Goal: Task Accomplishment & Management: Use online tool/utility

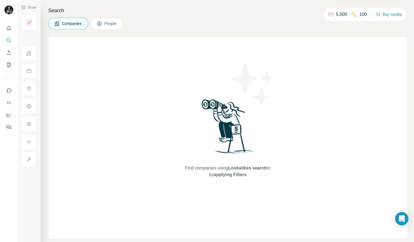
click at [178, 10] on h4 "Search" at bounding box center [227, 11] width 359 height 8
click at [219, 26] on div "Companies People" at bounding box center [227, 24] width 359 height 12
click at [10, 42] on icon "Search" at bounding box center [9, 41] width 6 height 6
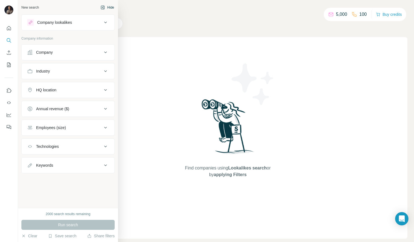
click at [105, 6] on button "Hide" at bounding box center [107, 7] width 21 height 8
click at [35, 7] on div "New search" at bounding box center [29, 7] width 17 height 5
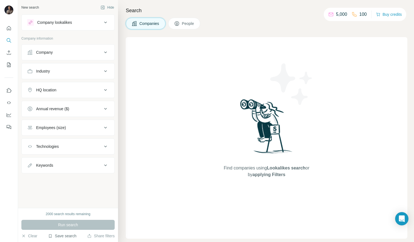
click at [64, 237] on button "Save search" at bounding box center [62, 237] width 28 height 6
click at [68, 227] on div "View my saved searches" at bounding box center [78, 226] width 59 height 11
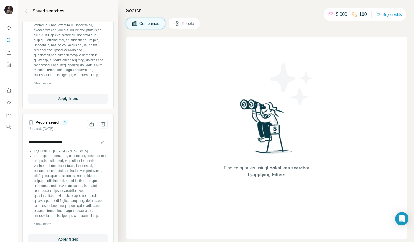
scroll to position [1863, 0]
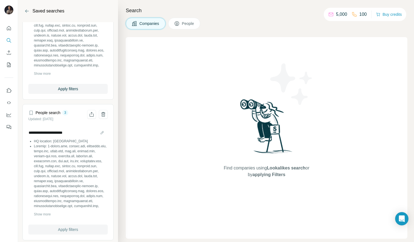
click at [67, 227] on span "Apply filters" at bounding box center [68, 230] width 20 height 6
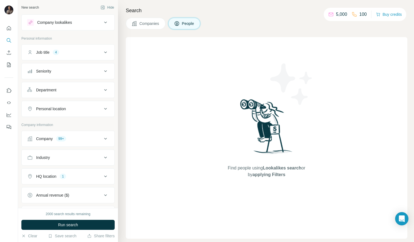
click at [105, 139] on icon at bounding box center [105, 139] width 7 height 7
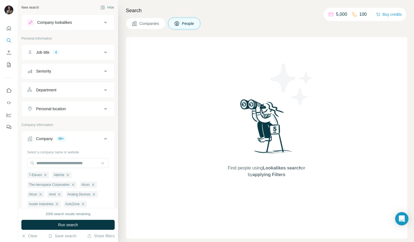
click at [153, 20] on button "Companies" at bounding box center [146, 24] width 40 height 12
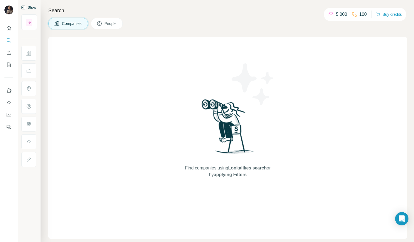
click at [30, 5] on button "Show" at bounding box center [28, 7] width 23 height 8
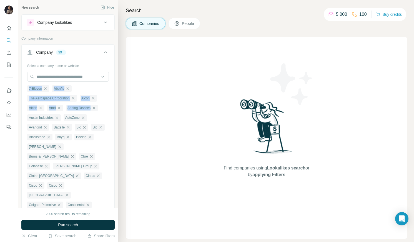
drag, startPoint x: 24, startPoint y: 89, endPoint x: 98, endPoint y: 113, distance: 78.6
copy ul "7-Eleven AbbVie The Aerospace Corporation Alcon Alcon Amd Analog Devices"
click at [58, 24] on div "Company lookalikes" at bounding box center [54, 23] width 35 height 6
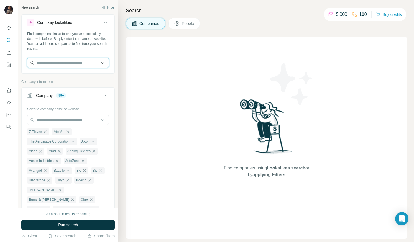
click at [55, 65] on input "text" at bounding box center [68, 63] width 82 height 10
paste input "**********"
type input "**********"
click at [58, 65] on input "**********" at bounding box center [68, 63] width 82 height 10
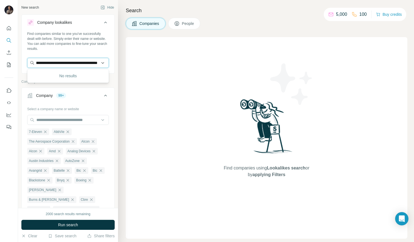
click at [58, 65] on input "**********" at bounding box center [68, 63] width 82 height 10
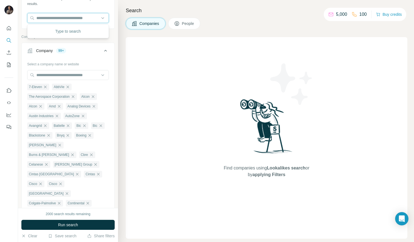
scroll to position [45, 0]
click at [186, 24] on span "People" at bounding box center [188, 24] width 13 height 6
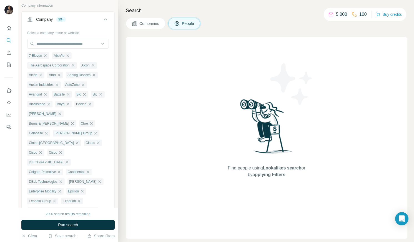
scroll to position [169, 0]
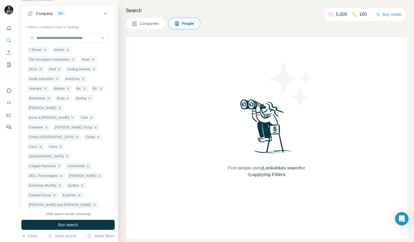
click at [196, 74] on div "Find people using Lookalikes search or by applying Filters" at bounding box center [266, 138] width 281 height 202
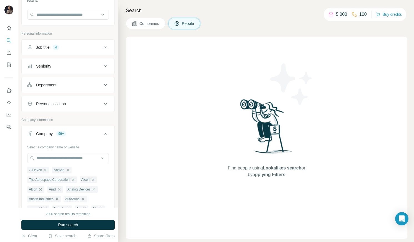
scroll to position [49, 0]
click at [41, 14] on input "text" at bounding box center [68, 14] width 82 height 10
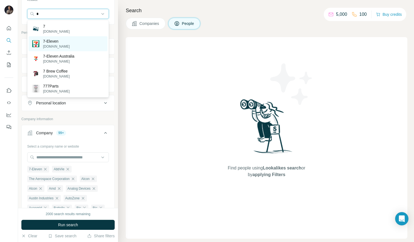
type input "*"
click at [50, 43] on p "7-Eleven" at bounding box center [56, 42] width 27 height 6
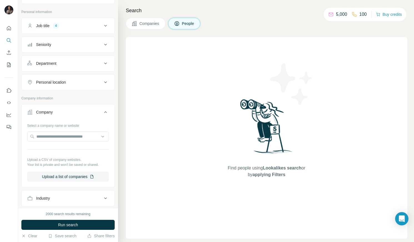
scroll to position [100, 0]
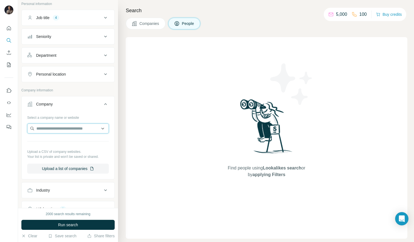
click at [67, 130] on input "text" at bounding box center [68, 129] width 82 height 10
click at [92, 111] on button "Company" at bounding box center [68, 106] width 93 height 16
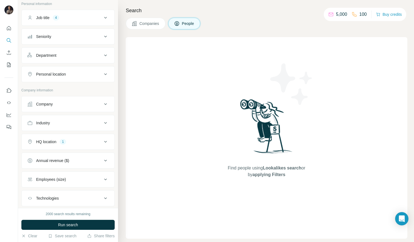
click at [85, 104] on div "Company" at bounding box center [64, 105] width 75 height 6
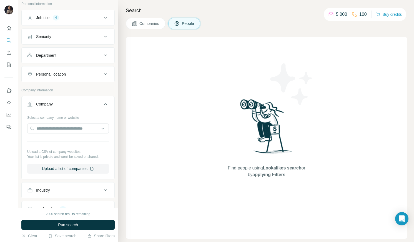
click at [86, 19] on div "Job title 4" at bounding box center [64, 18] width 75 height 6
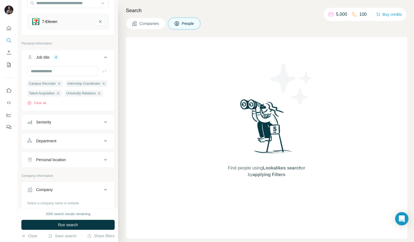
scroll to position [0, 0]
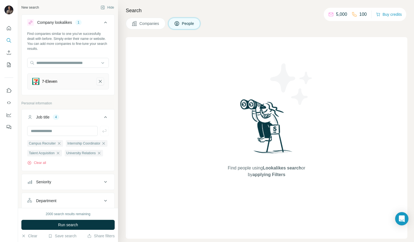
click at [101, 81] on icon "7-Eleven-remove-button" at bounding box center [100, 81] width 3 height 3
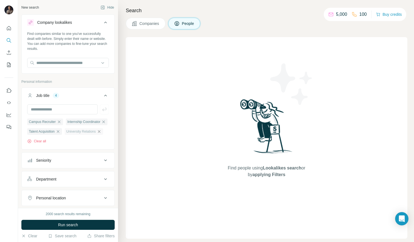
click at [100, 133] on icon "button" at bounding box center [99, 131] width 2 height 2
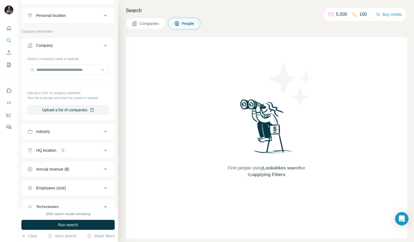
scroll to position [186, 0]
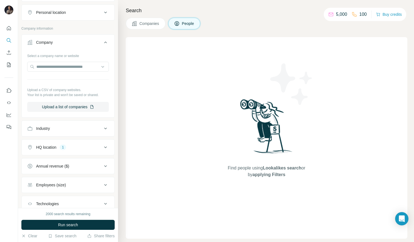
click at [91, 134] on button "Industry" at bounding box center [68, 128] width 93 height 13
click at [79, 167] on div "HQ location 1" at bounding box center [64, 164] width 75 height 6
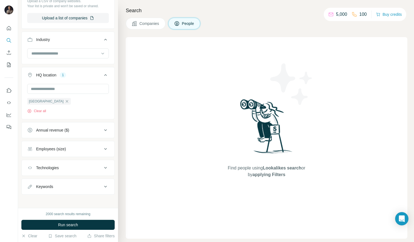
scroll to position [283, 0]
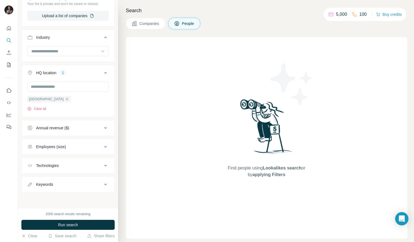
click at [69, 154] on button "Employees (size)" at bounding box center [68, 146] width 93 height 13
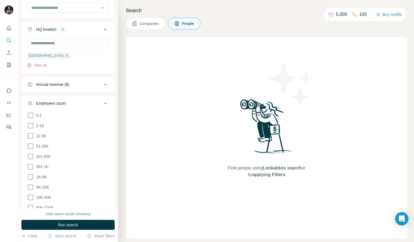
scroll to position [323, 0]
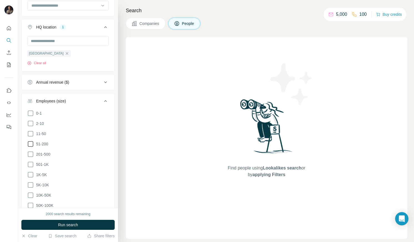
click at [31, 148] on icon at bounding box center [30, 144] width 7 height 7
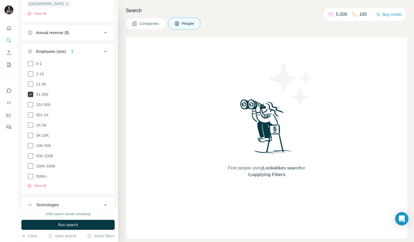
scroll to position [375, 0]
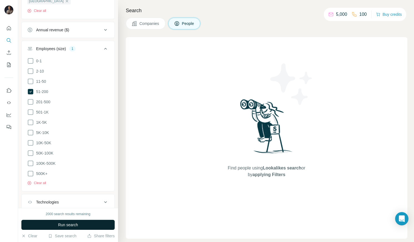
click at [90, 227] on button "Run search" at bounding box center [67, 225] width 93 height 10
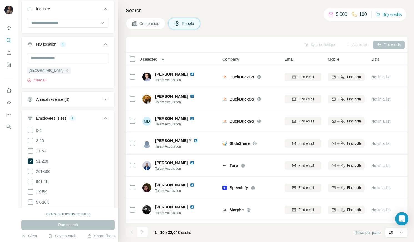
scroll to position [306, 0]
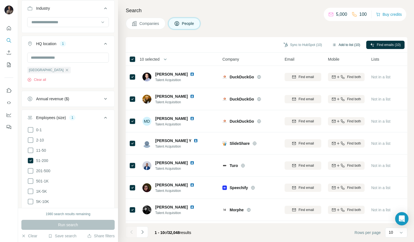
click at [347, 45] on button "Add to list (10)" at bounding box center [346, 45] width 36 height 8
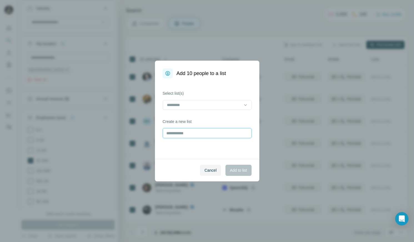
click at [211, 133] on input "text" at bounding box center [207, 133] width 89 height 10
click at [225, 102] on div at bounding box center [203, 104] width 75 height 9
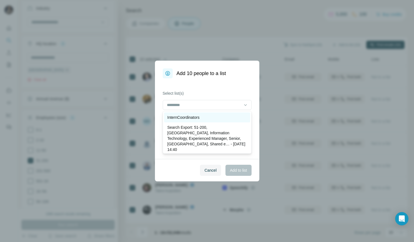
click at [203, 120] on div "InternCoordinators" at bounding box center [206, 118] width 79 height 6
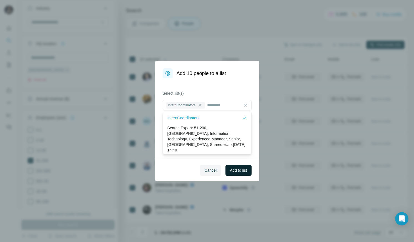
click at [251, 172] on button "Add to list" at bounding box center [238, 170] width 26 height 11
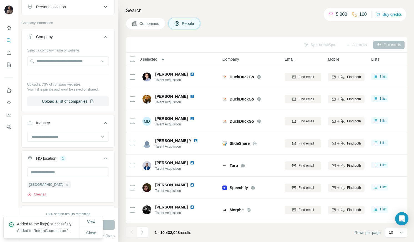
scroll to position [0, 0]
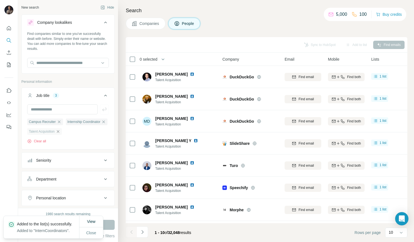
click at [59, 135] on div "Talent Acquisition" at bounding box center [44, 131] width 35 height 7
click at [60, 134] on icon "button" at bounding box center [58, 132] width 4 height 4
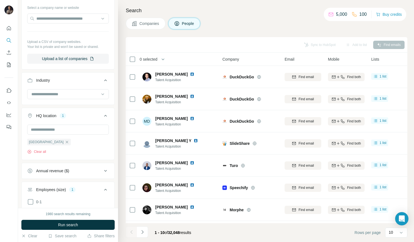
scroll to position [411, 0]
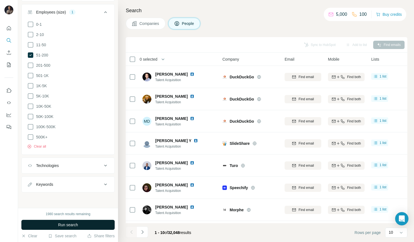
click at [72, 227] on span "Run search" at bounding box center [68, 225] width 20 height 6
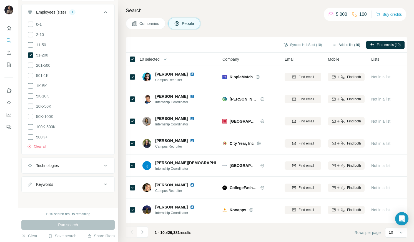
click at [346, 42] on button "Add to list (10)" at bounding box center [346, 45] width 36 height 8
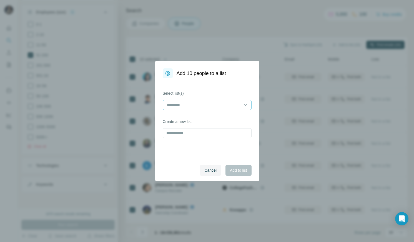
click at [193, 103] on input at bounding box center [203, 105] width 75 height 6
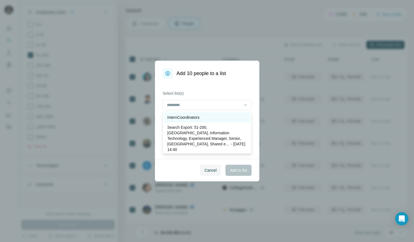
click at [187, 115] on p "InternCoordinators" at bounding box center [183, 118] width 32 height 6
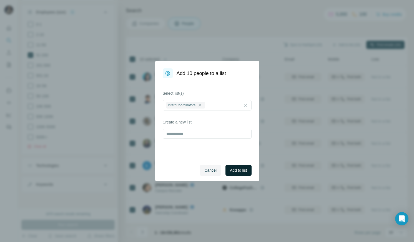
click at [246, 169] on span "Add to list" at bounding box center [238, 171] width 17 height 6
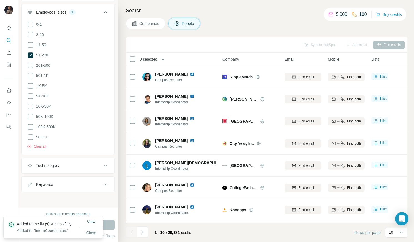
click at [98, 164] on div "Technologies" at bounding box center [64, 166] width 75 height 6
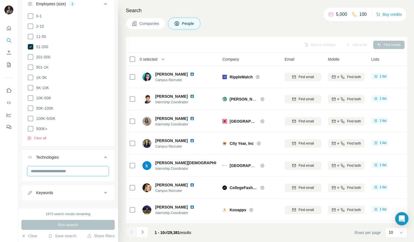
click at [56, 176] on input "text" at bounding box center [68, 171] width 82 height 10
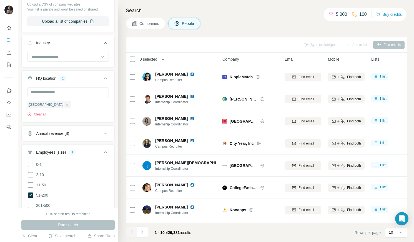
scroll to position [261, 0]
click at [71, 60] on input at bounding box center [65, 57] width 69 height 6
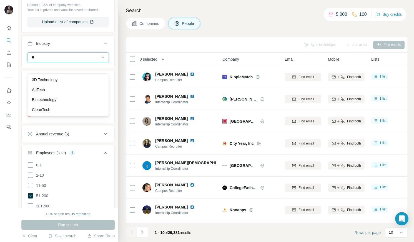
type input "*"
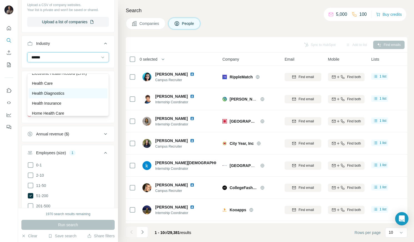
scroll to position [0, 0]
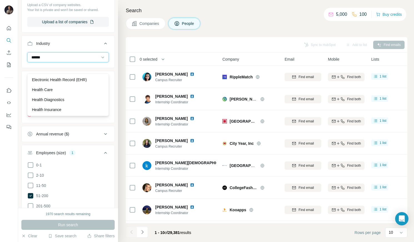
type input "******"
click at [37, 60] on input "******" at bounding box center [65, 57] width 69 height 6
click at [37, 60] on input at bounding box center [65, 57] width 69 height 6
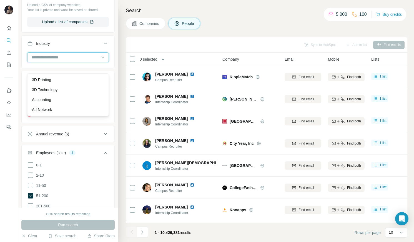
click at [37, 60] on input at bounding box center [65, 57] width 69 height 6
click at [91, 60] on input at bounding box center [65, 57] width 69 height 6
type input "*****"
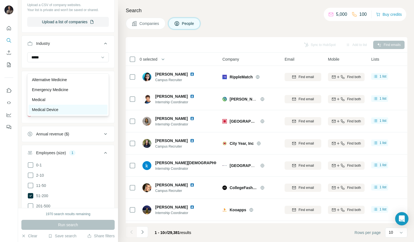
click at [65, 110] on div "Medical Device" at bounding box center [68, 110] width 72 height 6
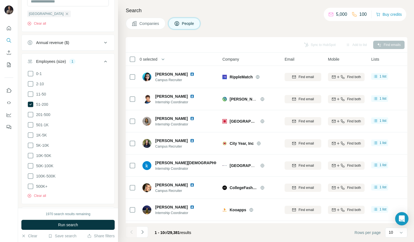
scroll to position [383, 0]
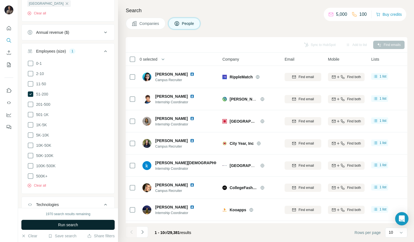
click at [72, 226] on span "Run search" at bounding box center [68, 225] width 20 height 6
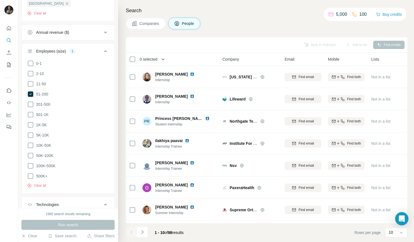
click at [164, 60] on icon "button" at bounding box center [162, 60] width 3 height 2
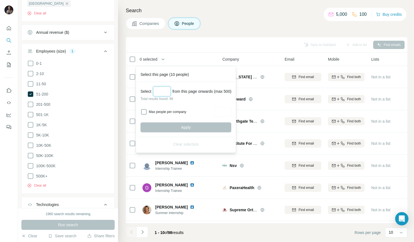
click at [161, 92] on input "Select a number (up to 500)" at bounding box center [162, 92] width 18 height 10
type input "**"
click at [195, 124] on button "Apply" at bounding box center [185, 128] width 91 height 10
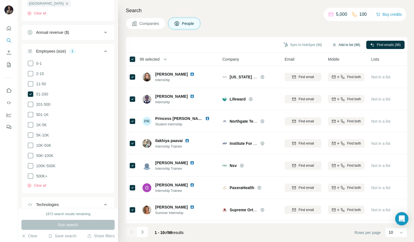
click at [345, 42] on button "Add to list (98)" at bounding box center [346, 45] width 36 height 8
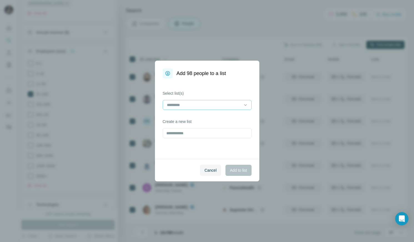
click at [175, 103] on input at bounding box center [203, 105] width 75 height 6
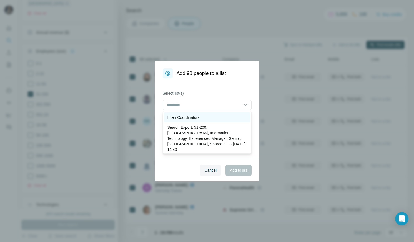
click at [178, 119] on p "InternCoordinators" at bounding box center [183, 118] width 32 height 6
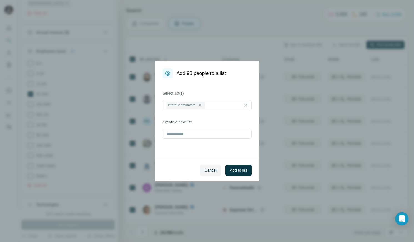
click at [241, 169] on span "Add to list" at bounding box center [238, 171] width 17 height 6
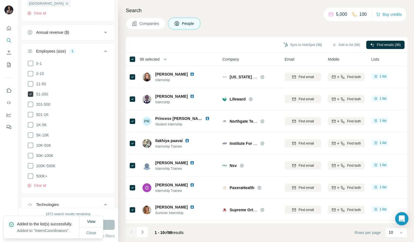
click at [28, 97] on icon at bounding box center [31, 95] width 6 height 6
click at [31, 87] on icon at bounding box center [30, 84] width 7 height 7
click at [31, 77] on icon at bounding box center [30, 73] width 7 height 7
click at [91, 239] on div "1872 search results remaining Run search Clear Save search Share filters" at bounding box center [68, 225] width 100 height 34
click at [91, 233] on span "Close" at bounding box center [91, 234] width 10 height 6
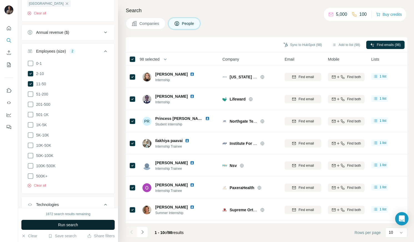
click at [91, 225] on button "Run search" at bounding box center [67, 225] width 93 height 10
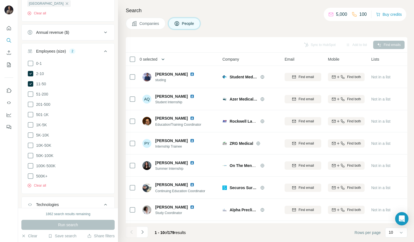
click at [161, 58] on button "button" at bounding box center [162, 59] width 11 height 11
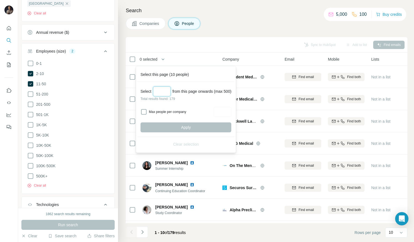
click at [166, 93] on input "Select a number (up to 500)" at bounding box center [162, 92] width 18 height 10
type input "***"
click at [180, 130] on button "Apply" at bounding box center [185, 128] width 91 height 10
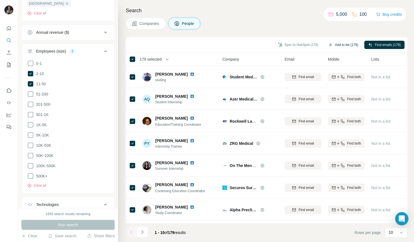
click at [344, 44] on button "Add to list (179)" at bounding box center [343, 45] width 38 height 8
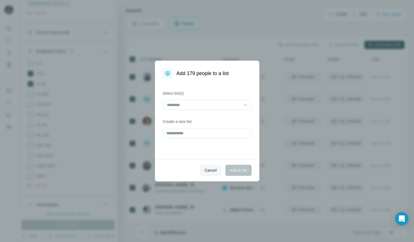
click at [189, 110] on div at bounding box center [207, 105] width 89 height 11
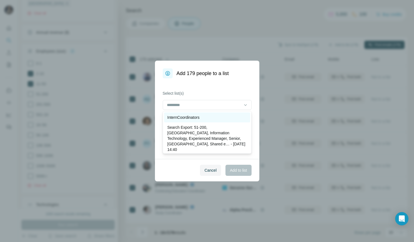
click at [176, 117] on p "InternCoordinators" at bounding box center [183, 118] width 32 height 6
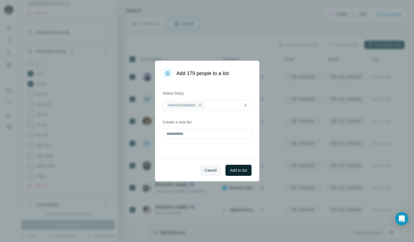
click at [243, 171] on span "Add to list" at bounding box center [238, 171] width 17 height 6
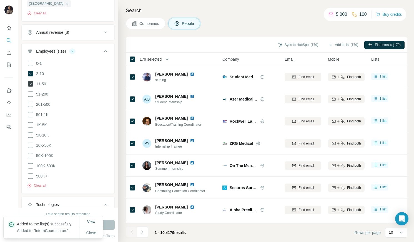
click at [32, 87] on icon at bounding box center [31, 84] width 6 height 6
click at [31, 77] on icon at bounding box center [31, 74] width 6 height 6
click at [30, 108] on icon at bounding box center [30, 104] width 7 height 7
click at [29, 118] on icon at bounding box center [30, 115] width 7 height 7
click at [111, 224] on button "Run search" at bounding box center [67, 225] width 93 height 10
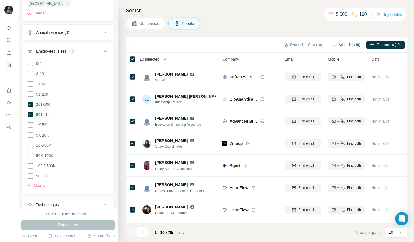
click at [350, 44] on button "Add to list (10)" at bounding box center [346, 45] width 36 height 8
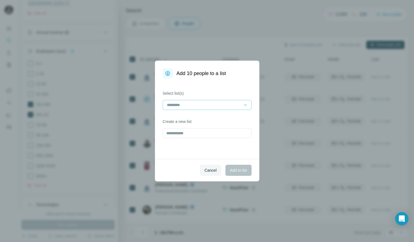
click at [203, 103] on input at bounding box center [203, 105] width 75 height 6
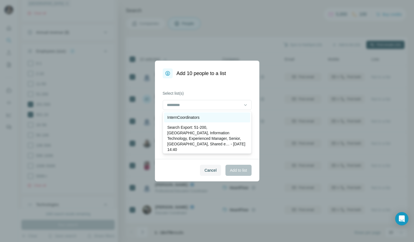
click at [197, 116] on p "InternCoordinators" at bounding box center [183, 118] width 32 height 6
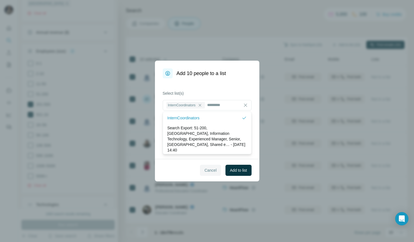
click at [210, 168] on span "Cancel" at bounding box center [210, 171] width 12 height 6
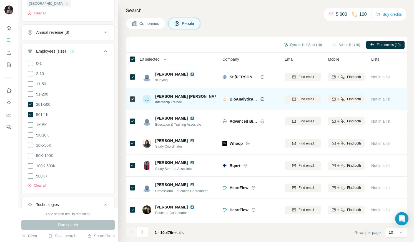
drag, startPoint x: 210, startPoint y: 168, endPoint x: 194, endPoint y: 99, distance: 70.9
click at [209, 159] on div "[PERSON_NAME] Study Start-up Associate" at bounding box center [179, 165] width 74 height 15
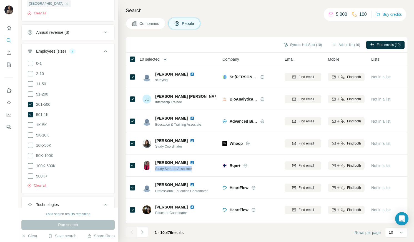
click at [165, 59] on icon "button" at bounding box center [165, 60] width 6 height 6
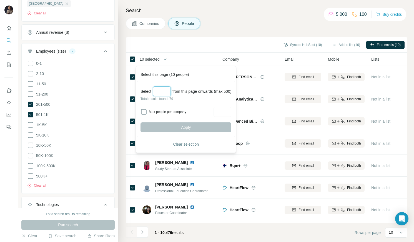
click at [159, 93] on input "Select a number (up to 500)" at bounding box center [162, 92] width 18 height 10
type input "**"
click at [166, 126] on button "Apply" at bounding box center [185, 128] width 91 height 10
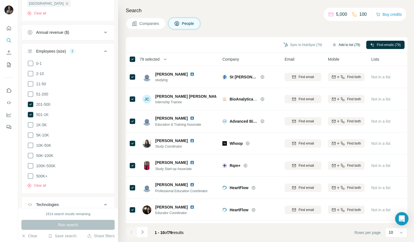
click at [341, 42] on button "Add to list (79)" at bounding box center [346, 45] width 36 height 8
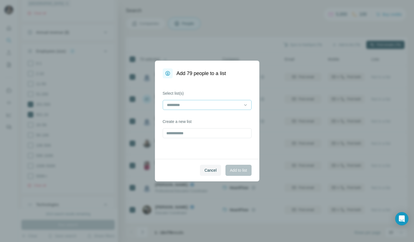
click at [203, 103] on input at bounding box center [203, 105] width 75 height 6
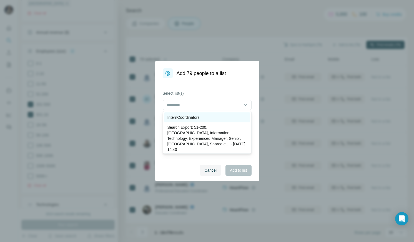
click at [186, 113] on div "InternCoordinators" at bounding box center [207, 118] width 86 height 10
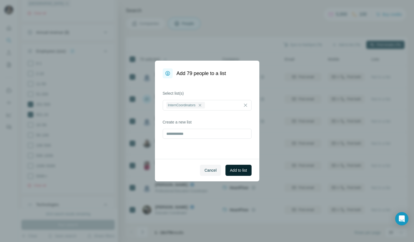
click at [238, 171] on span "Add to list" at bounding box center [238, 171] width 17 height 6
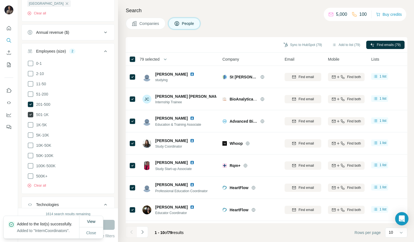
click at [30, 118] on icon at bounding box center [31, 115] width 6 height 6
click at [31, 107] on icon at bounding box center [31, 105] width 6 height 6
click at [31, 128] on icon at bounding box center [30, 125] width 7 height 7
click at [31, 139] on icon at bounding box center [30, 135] width 7 height 7
click at [29, 149] on icon at bounding box center [30, 145] width 7 height 7
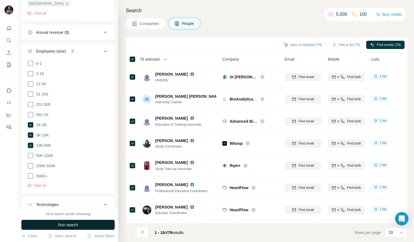
click at [43, 226] on button "Run search" at bounding box center [67, 225] width 93 height 10
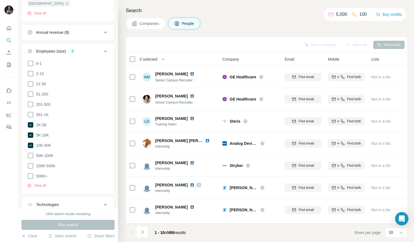
click at [155, 55] on th "0 selected" at bounding box center [170, 59] width 89 height 13
click at [164, 57] on icon "button" at bounding box center [163, 60] width 6 height 6
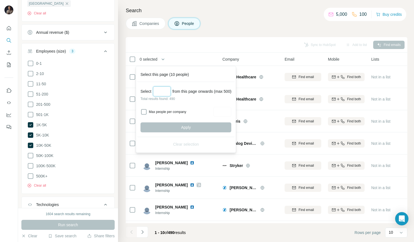
click at [156, 93] on input "Select a number (up to 500)" at bounding box center [162, 92] width 18 height 10
type input "***"
click at [185, 128] on span "Apply" at bounding box center [186, 128] width 10 height 6
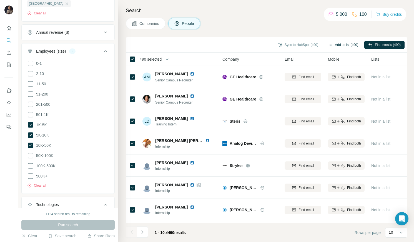
click at [341, 44] on button "Add to list (490)" at bounding box center [343, 45] width 38 height 8
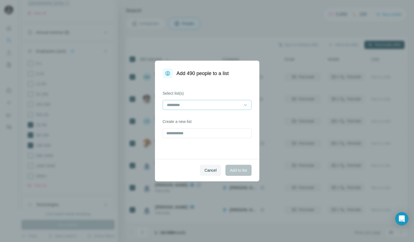
click at [205, 102] on div at bounding box center [203, 104] width 75 height 9
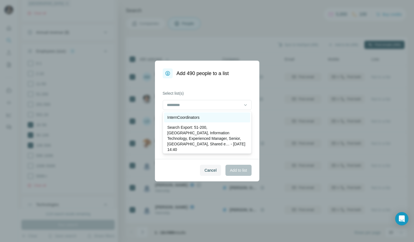
click at [199, 122] on div "InternCoordinators" at bounding box center [207, 118] width 86 height 10
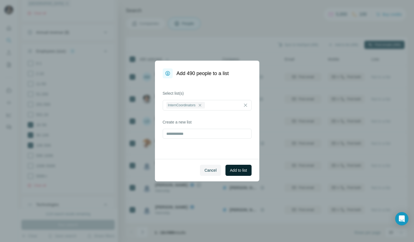
click at [242, 173] on button "Add to list" at bounding box center [238, 170] width 26 height 11
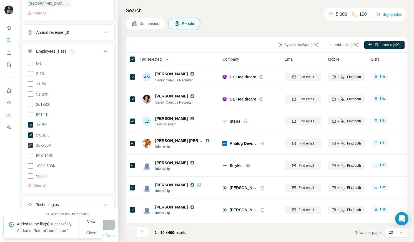
click at [31, 146] on icon at bounding box center [30, 146] width 2 height 2
click at [30, 159] on icon at bounding box center [30, 156] width 7 height 7
click at [30, 169] on icon at bounding box center [30, 166] width 7 height 7
click at [29, 180] on icon at bounding box center [30, 176] width 7 height 7
click at [33, 128] on icon at bounding box center [31, 125] width 6 height 6
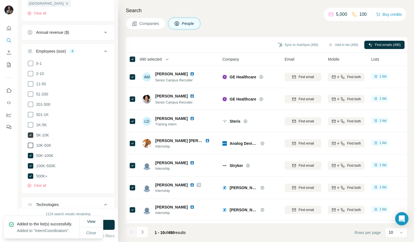
click at [32, 138] on icon at bounding box center [31, 136] width 6 height 6
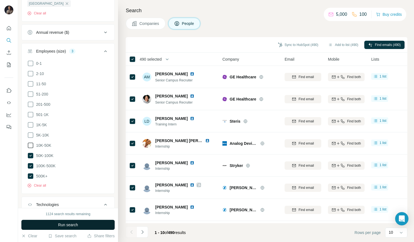
click at [66, 224] on span "Run search" at bounding box center [68, 225] width 20 height 6
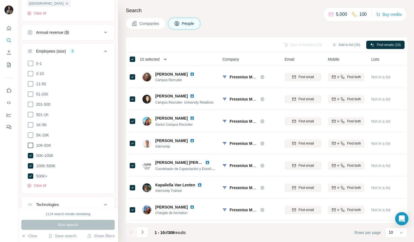
click at [164, 58] on icon "button" at bounding box center [165, 60] width 6 height 6
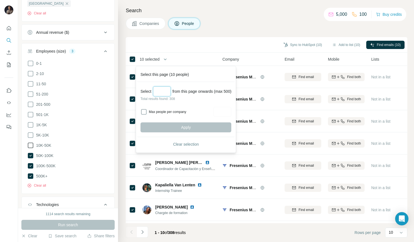
click at [160, 88] on input "Select a number (up to 500)" at bounding box center [162, 92] width 18 height 10
type input "***"
click at [198, 127] on button "Apply" at bounding box center [185, 128] width 91 height 10
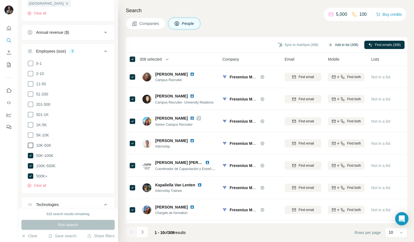
click at [338, 43] on button "Add to list (308)" at bounding box center [343, 45] width 38 height 8
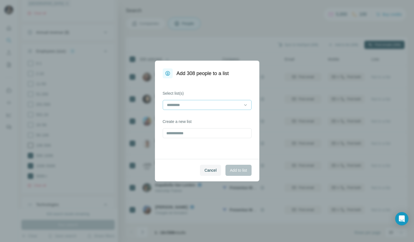
click at [199, 102] on input at bounding box center [203, 105] width 75 height 6
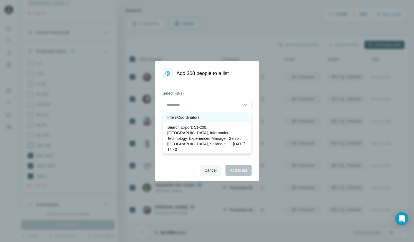
click at [185, 113] on div "InternCoordinators" at bounding box center [207, 118] width 86 height 10
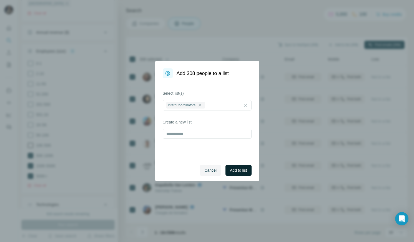
click at [242, 170] on span "Add to list" at bounding box center [238, 171] width 17 height 6
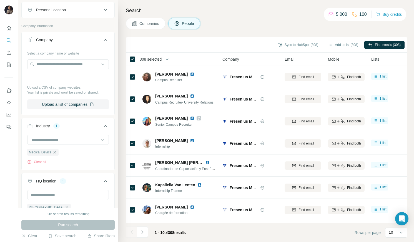
scroll to position [181, 0]
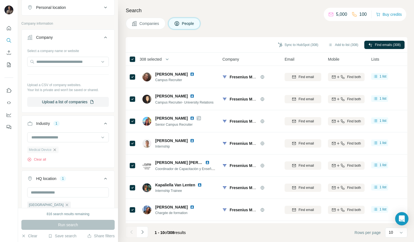
click at [57, 152] on icon "button" at bounding box center [54, 150] width 4 height 4
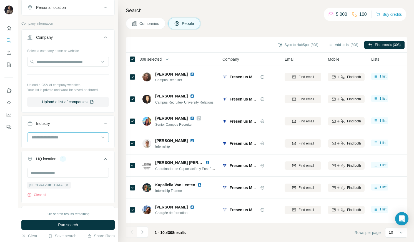
click at [49, 141] on input at bounding box center [65, 138] width 69 height 6
click at [48, 141] on input at bounding box center [65, 138] width 69 height 6
type input "*******"
click at [42, 157] on div "Medical" at bounding box center [68, 160] width 79 height 10
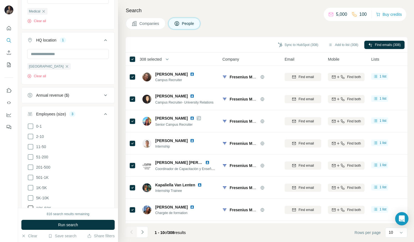
scroll to position [323, 0]
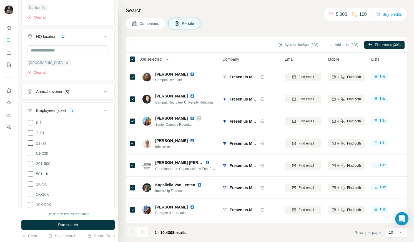
click at [40, 146] on span "11-50" at bounding box center [40, 144] width 12 height 6
click at [81, 224] on button "Run search" at bounding box center [67, 225] width 93 height 10
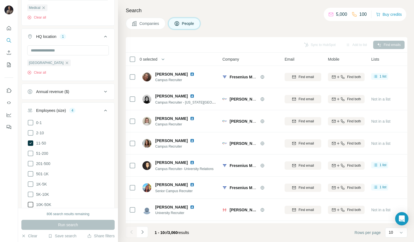
click at [133, 63] on th "0 selected" at bounding box center [170, 59] width 89 height 13
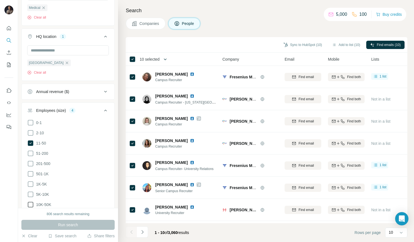
click at [165, 60] on icon "button" at bounding box center [165, 60] width 6 height 6
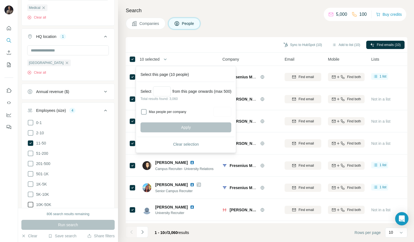
click at [159, 111] on label "Max people per company" at bounding box center [180, 112] width 63 height 5
click at [225, 108] on input "Max people per company" at bounding box center [222, 112] width 18 height 10
type input "**"
click at [161, 90] on input "Select a number (up to 500)" at bounding box center [162, 92] width 18 height 10
type input "***"
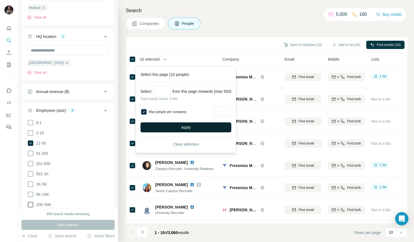
click at [175, 124] on button "Apply" at bounding box center [185, 128] width 91 height 10
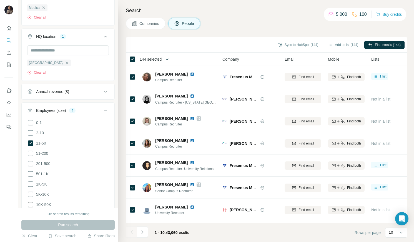
click at [170, 62] on icon "button" at bounding box center [167, 60] width 6 height 6
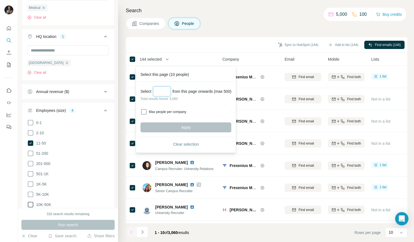
click at [164, 90] on input "Select a number (up to 500)" at bounding box center [162, 92] width 18 height 10
type input "***"
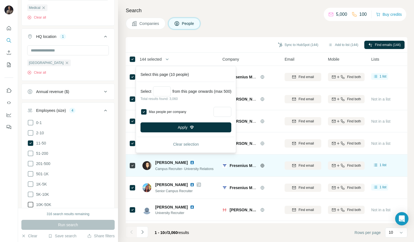
click at [224, 155] on td "Fresenius Medical Care" at bounding box center [250, 166] width 62 height 22
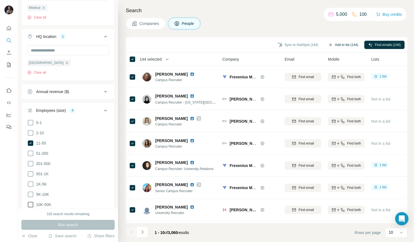
click at [345, 45] on button "Add to list (144)" at bounding box center [343, 45] width 38 height 8
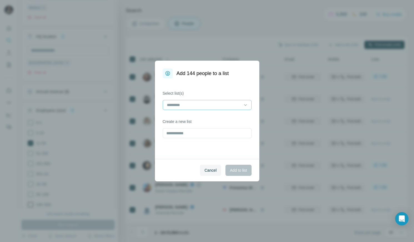
click at [231, 101] on div at bounding box center [203, 104] width 75 height 9
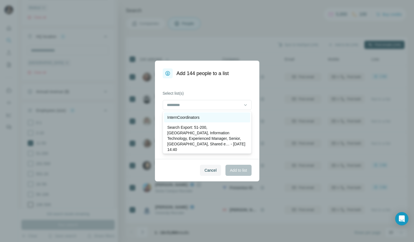
click at [204, 120] on div "InternCoordinators" at bounding box center [207, 118] width 86 height 10
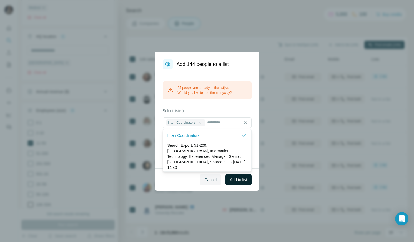
click at [238, 182] on span "Add to list" at bounding box center [238, 180] width 17 height 6
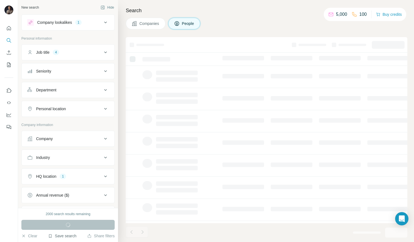
click at [66, 234] on button "Save search" at bounding box center [62, 237] width 28 height 6
click at [80, 231] on div "View my saved searches" at bounding box center [78, 226] width 59 height 11
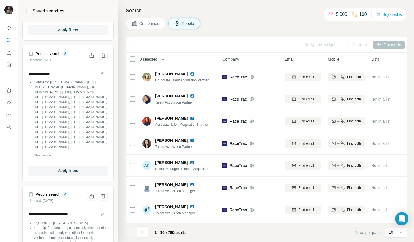
scroll to position [1863, 0]
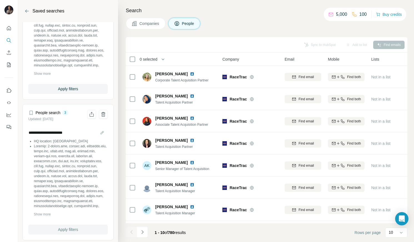
click at [68, 227] on span "Apply filters" at bounding box center [68, 230] width 20 height 6
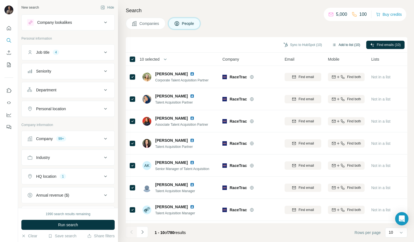
click at [341, 46] on button "Add to list (10)" at bounding box center [346, 45] width 36 height 8
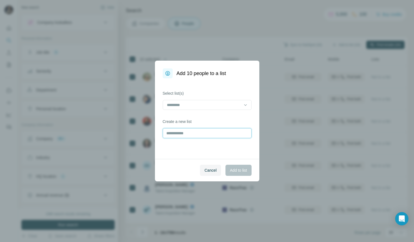
click at [224, 133] on input "text" at bounding box center [207, 133] width 89 height 10
type input "**********"
click at [238, 169] on span "Add to list" at bounding box center [238, 171] width 17 height 6
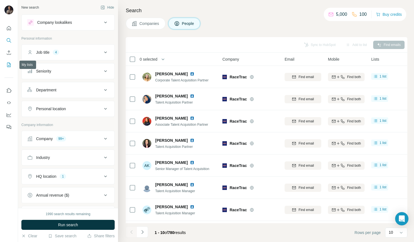
click at [6, 64] on icon "My lists" at bounding box center [9, 65] width 6 height 6
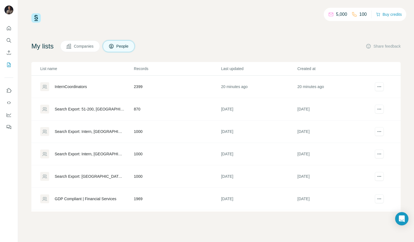
click at [78, 87] on div "InternCoordinators" at bounding box center [71, 87] width 32 height 6
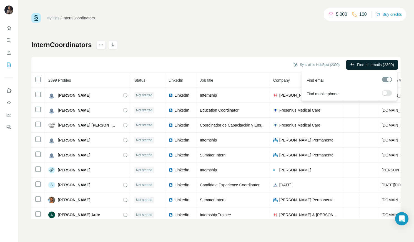
click at [389, 67] on span "Find all emails (2399)" at bounding box center [374, 65] width 37 height 6
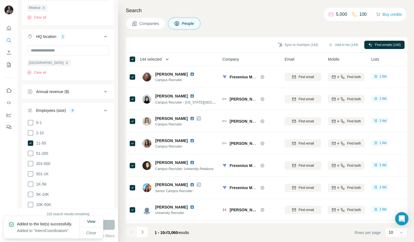
click at [167, 58] on icon "button" at bounding box center [167, 60] width 6 height 6
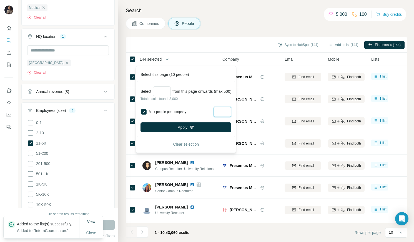
click at [231, 112] on input "Max people per company" at bounding box center [222, 112] width 18 height 10
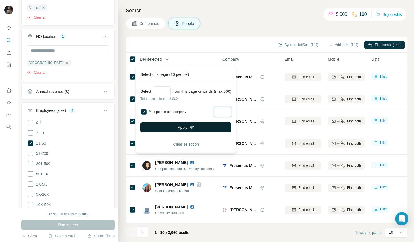
type input "***"
click at [216, 130] on button "Apply" at bounding box center [185, 128] width 91 height 10
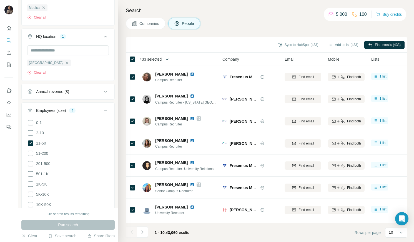
click at [168, 60] on icon "button" at bounding box center [167, 60] width 6 height 6
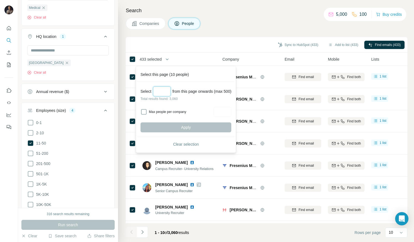
click at [160, 93] on input "Select a number (up to 500)" at bounding box center [162, 92] width 18 height 10
click at [221, 41] on div "Sync to HubSpot (433) Add to list (433) Find emails (433)" at bounding box center [266, 45] width 276 height 10
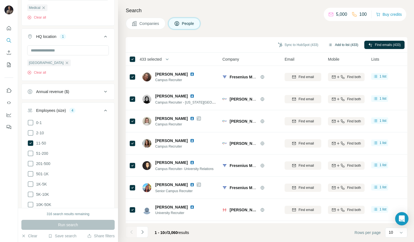
click at [353, 44] on button "Add to list (433)" at bounding box center [343, 45] width 38 height 8
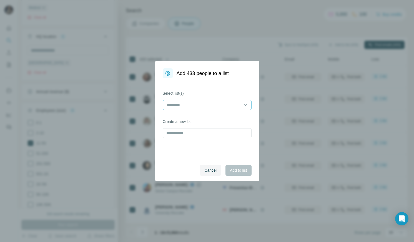
click at [205, 105] on input at bounding box center [203, 105] width 75 height 6
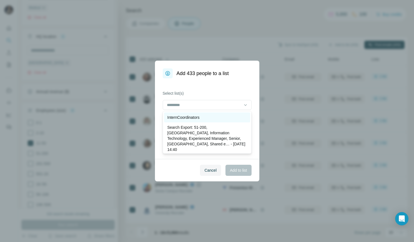
click at [190, 117] on p "InternCoordinators" at bounding box center [183, 118] width 32 height 6
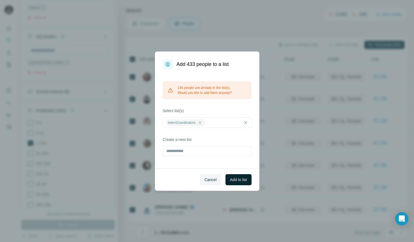
click at [239, 183] on button "Add to list" at bounding box center [238, 179] width 26 height 11
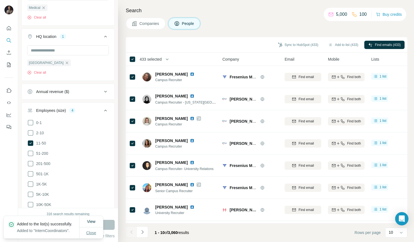
click at [92, 229] on button "Close" at bounding box center [91, 233] width 18 height 10
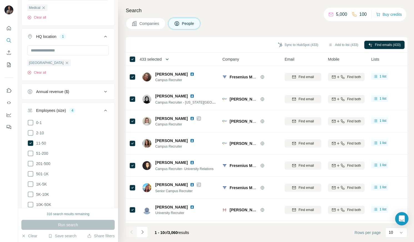
click at [170, 59] on icon "button" at bounding box center [167, 60] width 6 height 6
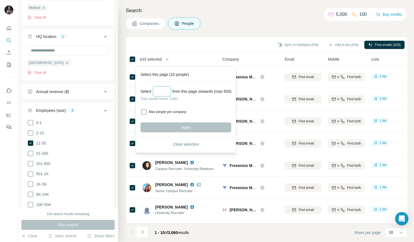
click at [168, 92] on input "Select a number (up to 500)" at bounding box center [162, 92] width 18 height 10
type input "***"
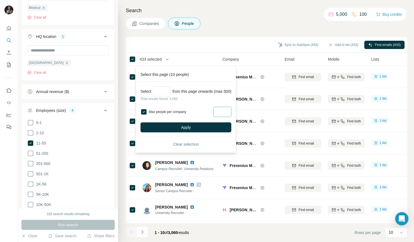
click at [226, 111] on input "Max people per company" at bounding box center [222, 112] width 18 height 10
type input "***"
click at [226, 126] on button "Apply" at bounding box center [185, 128] width 91 height 10
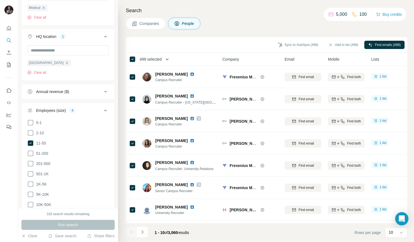
click at [170, 60] on icon "button" at bounding box center [167, 60] width 6 height 6
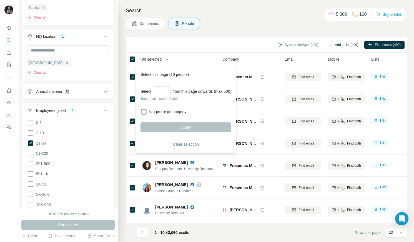
click at [347, 47] on button "Add to list (499)" at bounding box center [343, 45] width 38 height 8
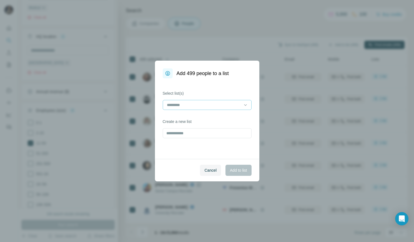
click at [192, 108] on div at bounding box center [203, 104] width 75 height 9
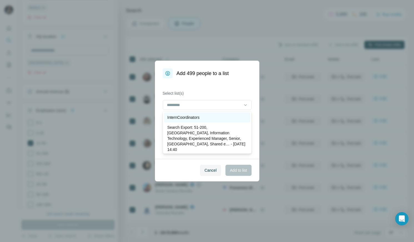
click at [188, 117] on p "InternCoordinators" at bounding box center [183, 118] width 32 height 6
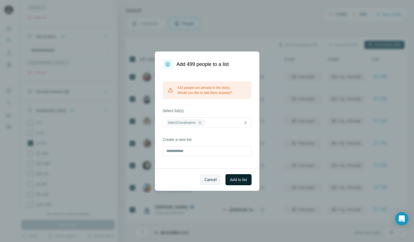
click at [237, 181] on span "Add to list" at bounding box center [238, 180] width 17 height 6
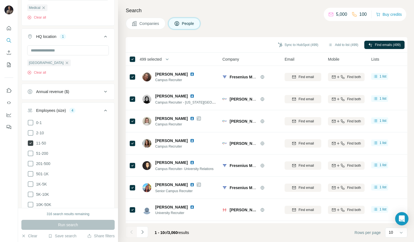
click at [29, 146] on icon at bounding box center [31, 144] width 6 height 6
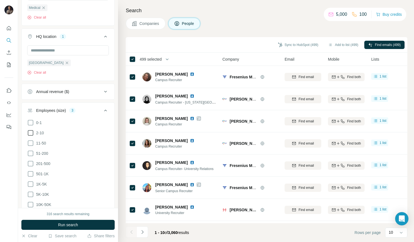
click at [30, 136] on icon at bounding box center [30, 133] width 7 height 7
click at [64, 224] on span "Run search" at bounding box center [68, 225] width 20 height 6
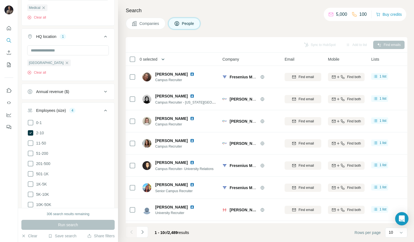
click at [168, 58] on button "button" at bounding box center [162, 59] width 11 height 11
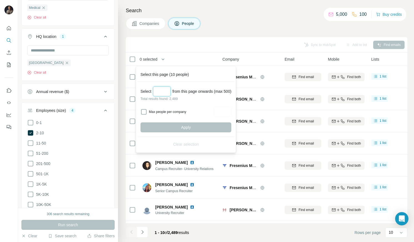
click at [163, 93] on input "Select a number (up to 500)" at bounding box center [162, 92] width 18 height 10
click at [159, 110] on label "Max people per company" at bounding box center [180, 112] width 63 height 5
click at [166, 93] on input "Select a number (up to 500)" at bounding box center [162, 92] width 18 height 10
click at [231, 113] on input "Max people per company" at bounding box center [222, 112] width 18 height 10
type input "**"
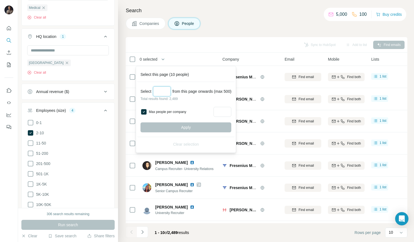
click at [163, 93] on input "Select a number (up to 500)" at bounding box center [162, 92] width 18 height 10
type input "***"
click at [178, 127] on button "Apply" at bounding box center [185, 128] width 91 height 10
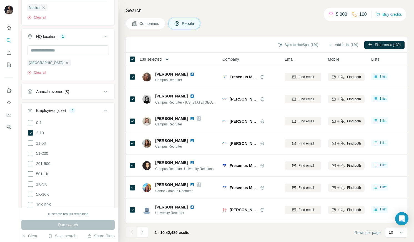
click at [170, 58] on icon "button" at bounding box center [167, 60] width 6 height 6
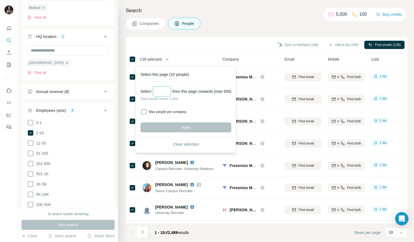
click at [161, 93] on input "Select a number (up to 500)" at bounding box center [162, 92] width 18 height 10
click at [232, 31] on div "Search Companies People Sync to HubSpot (139) Add to list (139) Find emails (13…" at bounding box center [266, 121] width 296 height 242
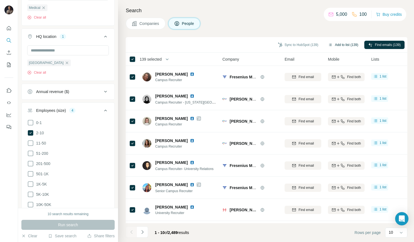
click at [346, 49] on button "Add to list (139)" at bounding box center [343, 45] width 38 height 8
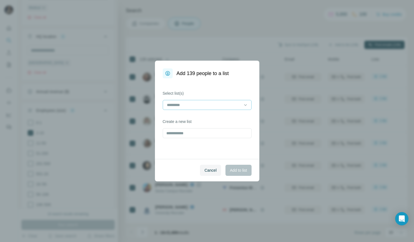
click at [197, 106] on input at bounding box center [203, 105] width 75 height 6
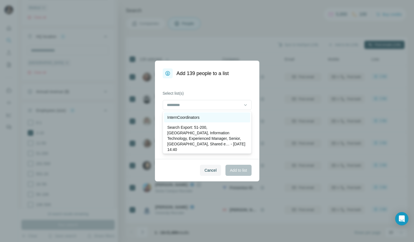
click at [188, 116] on p "InternCoordinators" at bounding box center [183, 118] width 32 height 6
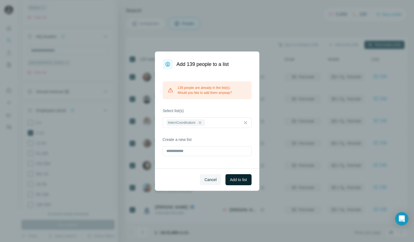
click at [237, 180] on span "Add to list" at bounding box center [238, 180] width 17 height 6
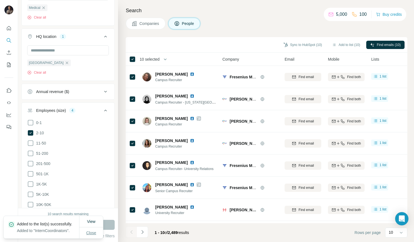
click at [93, 232] on span "Close" at bounding box center [91, 234] width 10 height 6
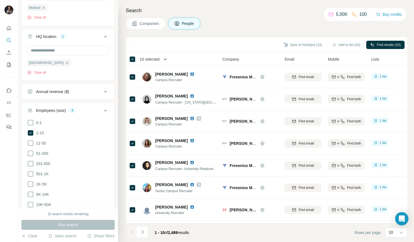
click at [162, 57] on button "button" at bounding box center [165, 59] width 11 height 11
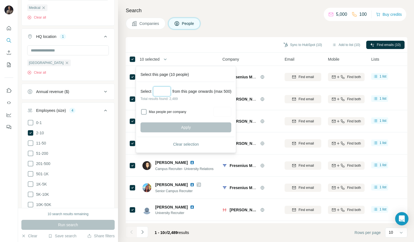
click at [159, 92] on input "Select a number (up to 500)" at bounding box center [162, 92] width 18 height 10
type input "***"
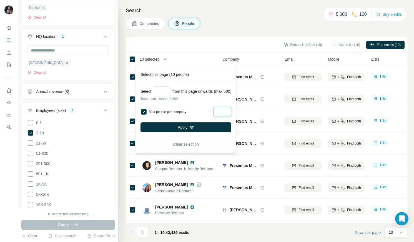
click at [228, 114] on input "Max people per company" at bounding box center [222, 112] width 18 height 10
type input "***"
click at [226, 129] on button "Apply" at bounding box center [185, 128] width 91 height 10
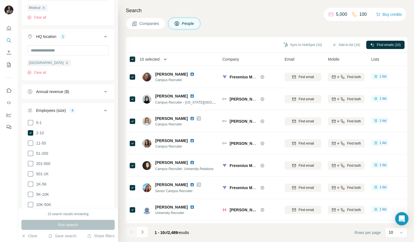
click at [163, 59] on button "button" at bounding box center [165, 59] width 11 height 11
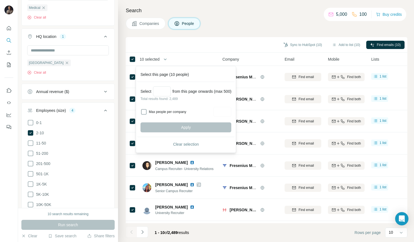
click at [186, 56] on div "10 selected" at bounding box center [170, 59] width 82 height 6
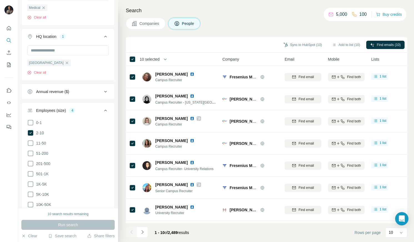
click at [238, 37] on div "Search Companies People Sync to HubSpot (10) Add to list (10) Find emails (10) …" at bounding box center [266, 121] width 296 height 242
